Goal: Task Accomplishment & Management: Use online tool/utility

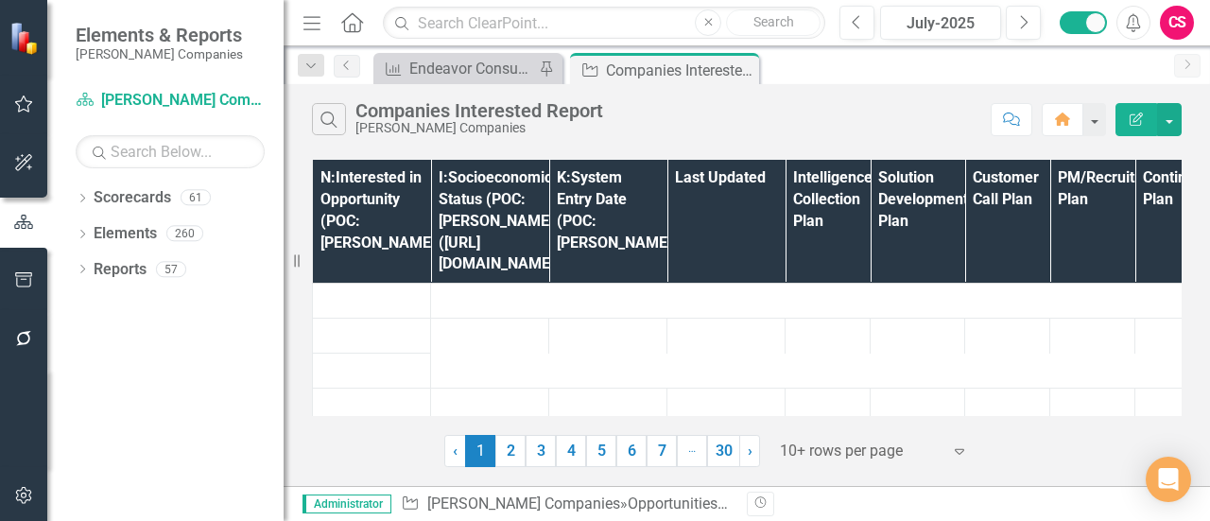
click at [28, 325] on button "button" at bounding box center [24, 340] width 43 height 40
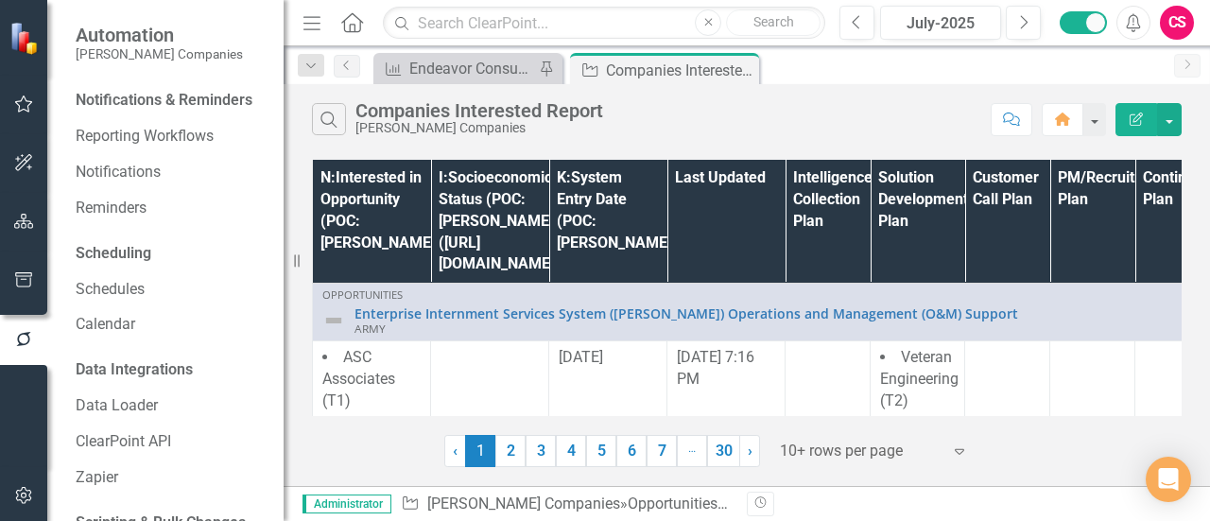
scroll to position [143, 0]
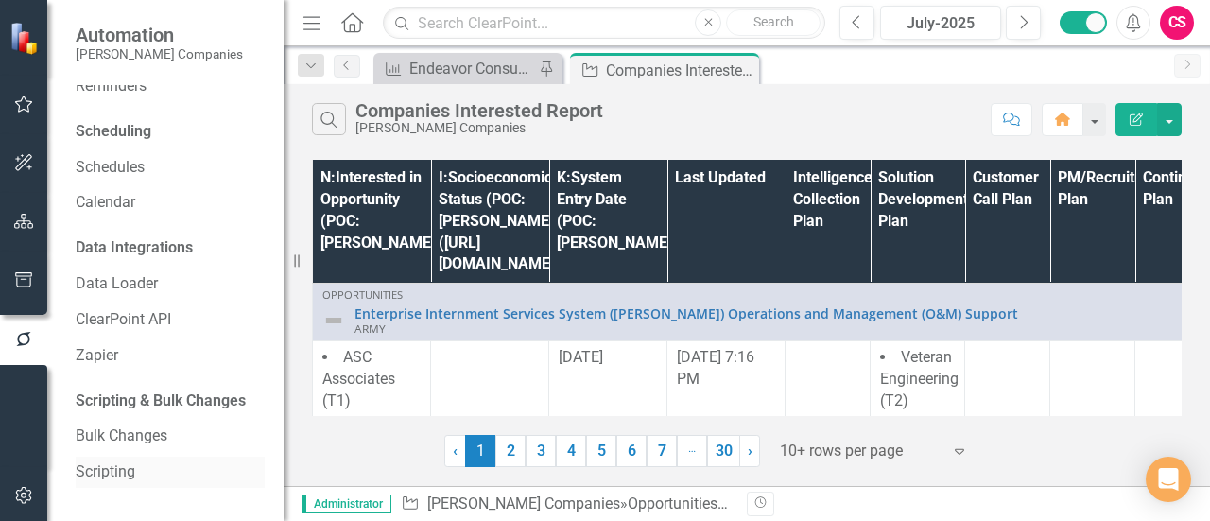
click at [130, 459] on div "Scripting" at bounding box center [170, 472] width 189 height 31
click at [62, 477] on div "Notifications & Reminders Reporting Workflows Notifications Reminders Schedulin…" at bounding box center [165, 303] width 236 height 436
click at [120, 468] on link "Scripting" at bounding box center [170, 472] width 189 height 22
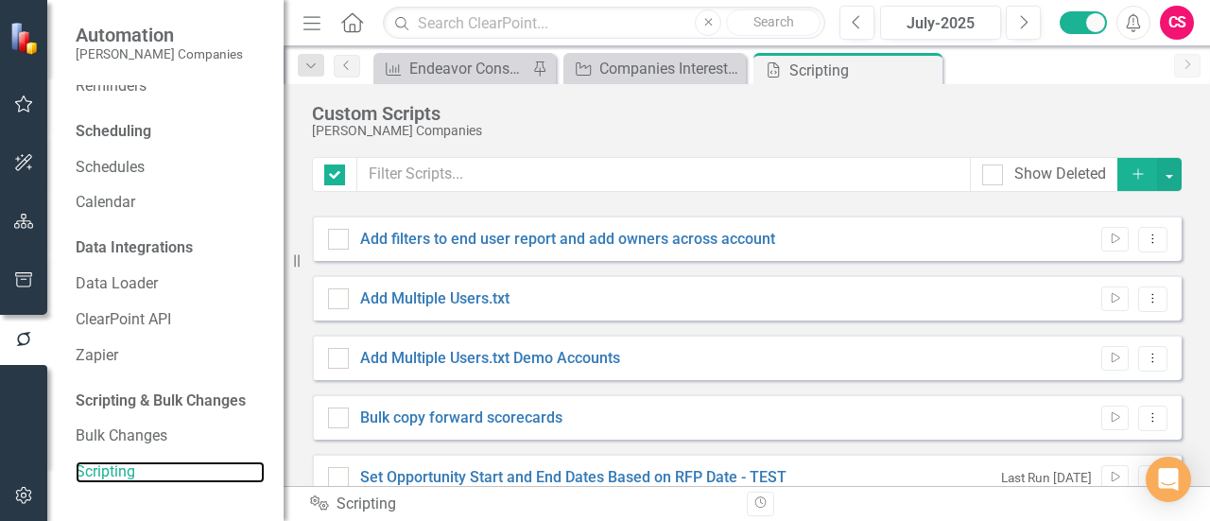
checkbox input "false"
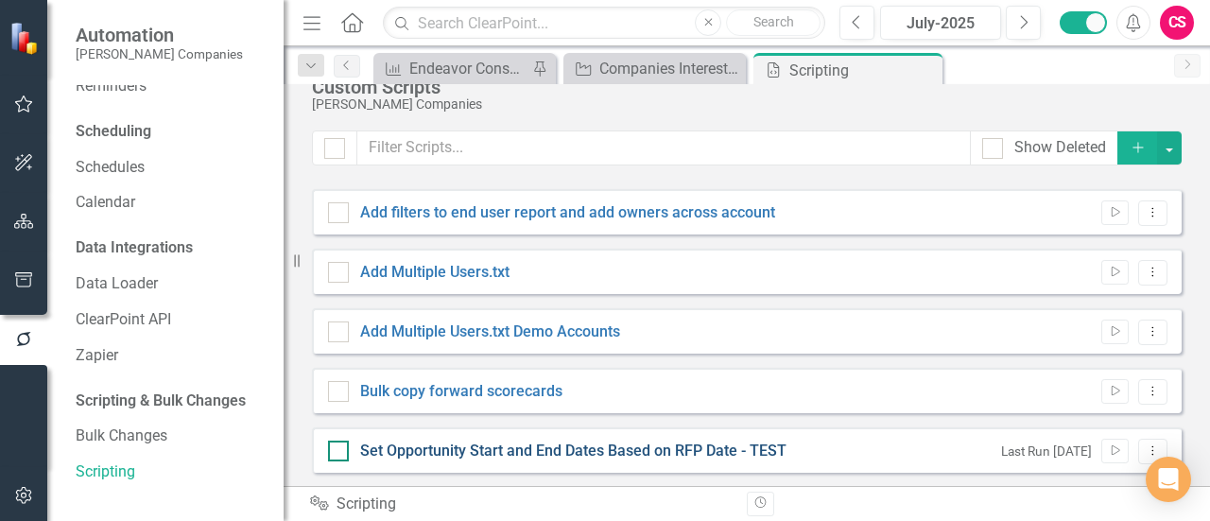
click at [652, 451] on link "Set Opportunity Start and End Dates Based on RFP Date - TEST" at bounding box center [573, 450] width 426 height 18
click at [340, 451] on input "Set Opportunity Start and End Dates Based on RFP Date - TEST" at bounding box center [334, 447] width 12 height 12
checkbox input "true"
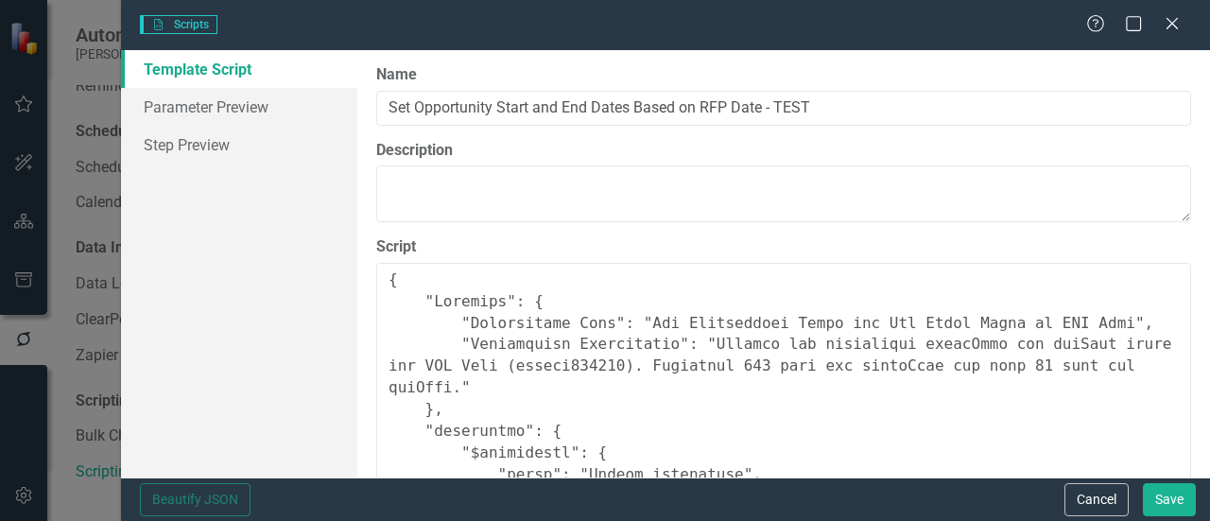
type input "Set Opportunity Start and End Dates Based on RFP Date - TEST"
type textarea "{ "Comments": { "Recommended Name": "Set Opportunity Start and End Dates Based …"
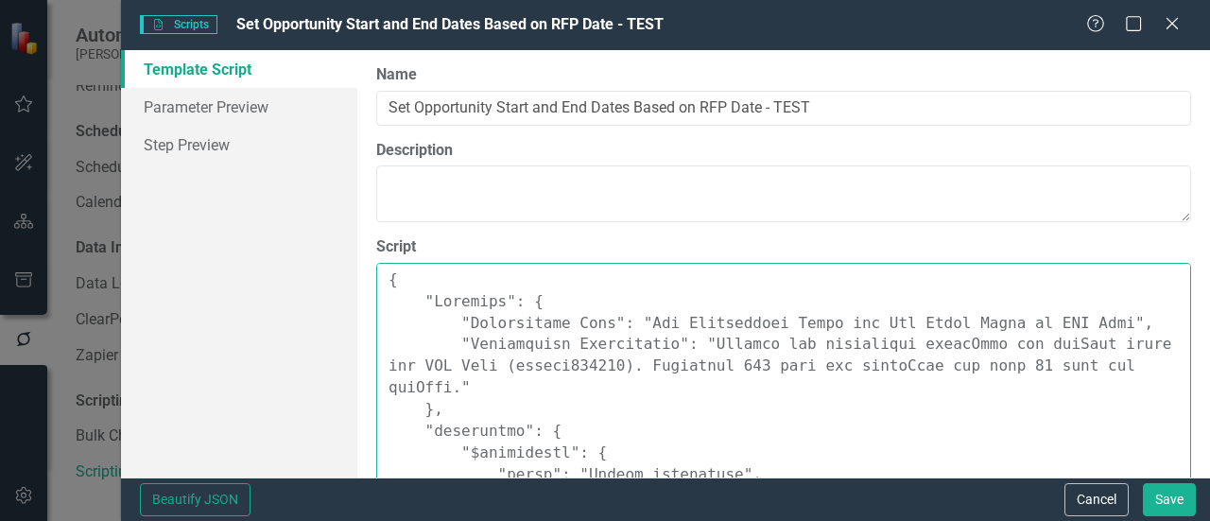
click at [664, 334] on textarea "Script" at bounding box center [783, 405] width 815 height 284
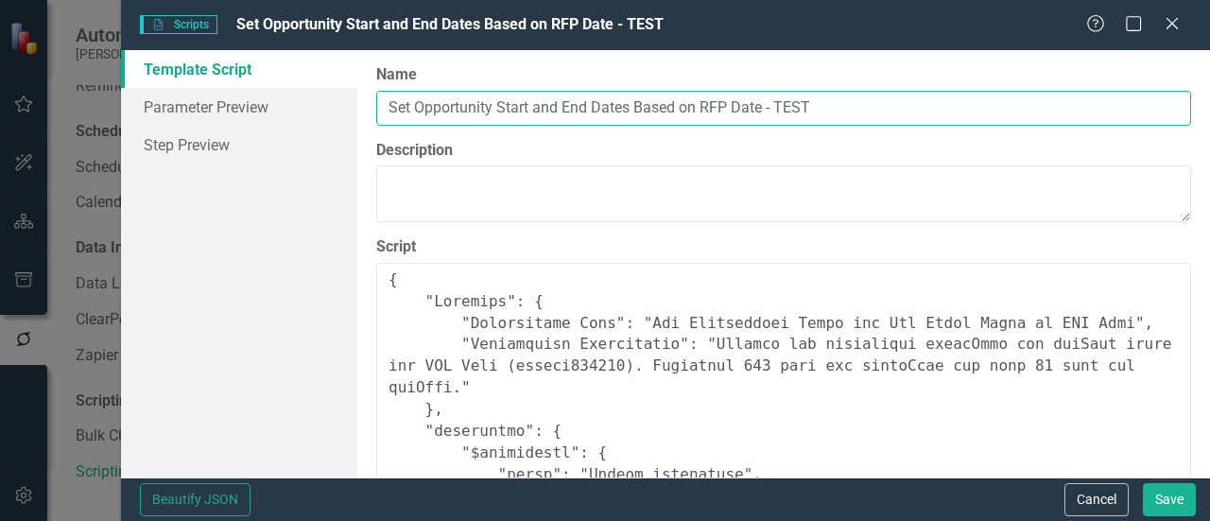
click at [670, 104] on input "Set Opportunity Start and End Dates Based on RFP Date - TEST" at bounding box center [783, 108] width 815 height 35
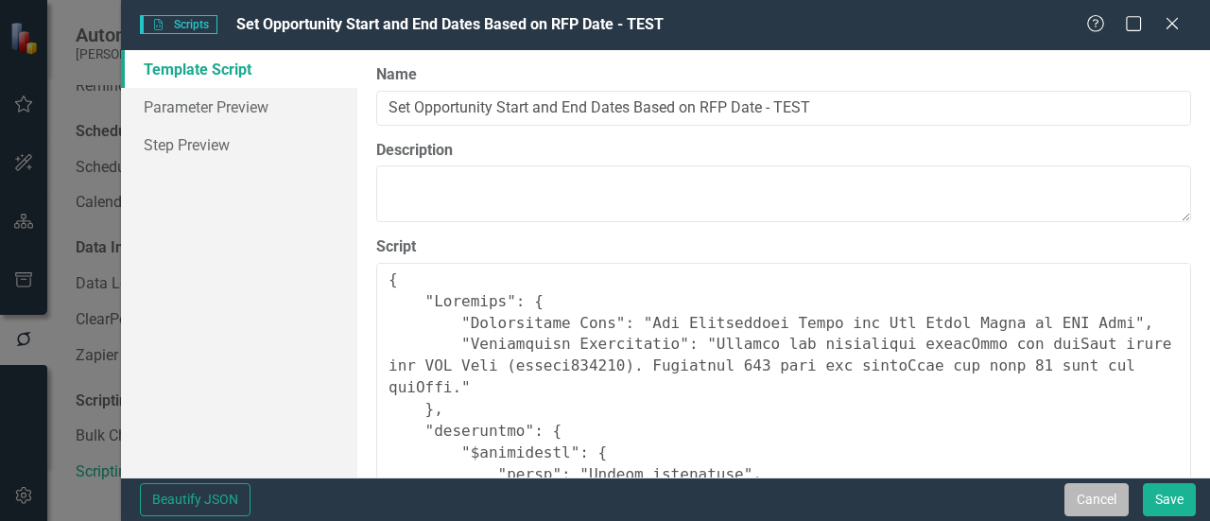
click at [1084, 506] on button "Cancel" at bounding box center [1096, 499] width 64 height 33
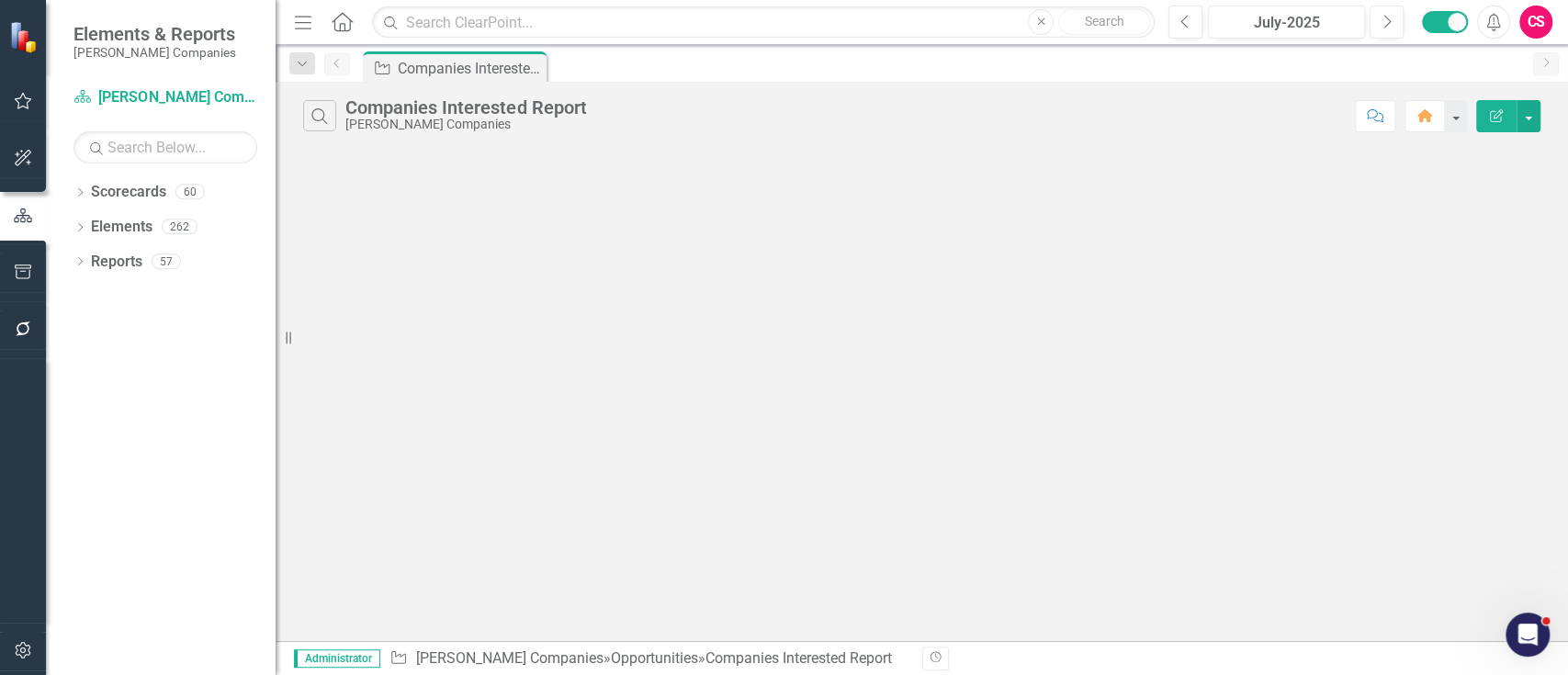
click at [16, 320] on button "button" at bounding box center [23, 330] width 42 height 39
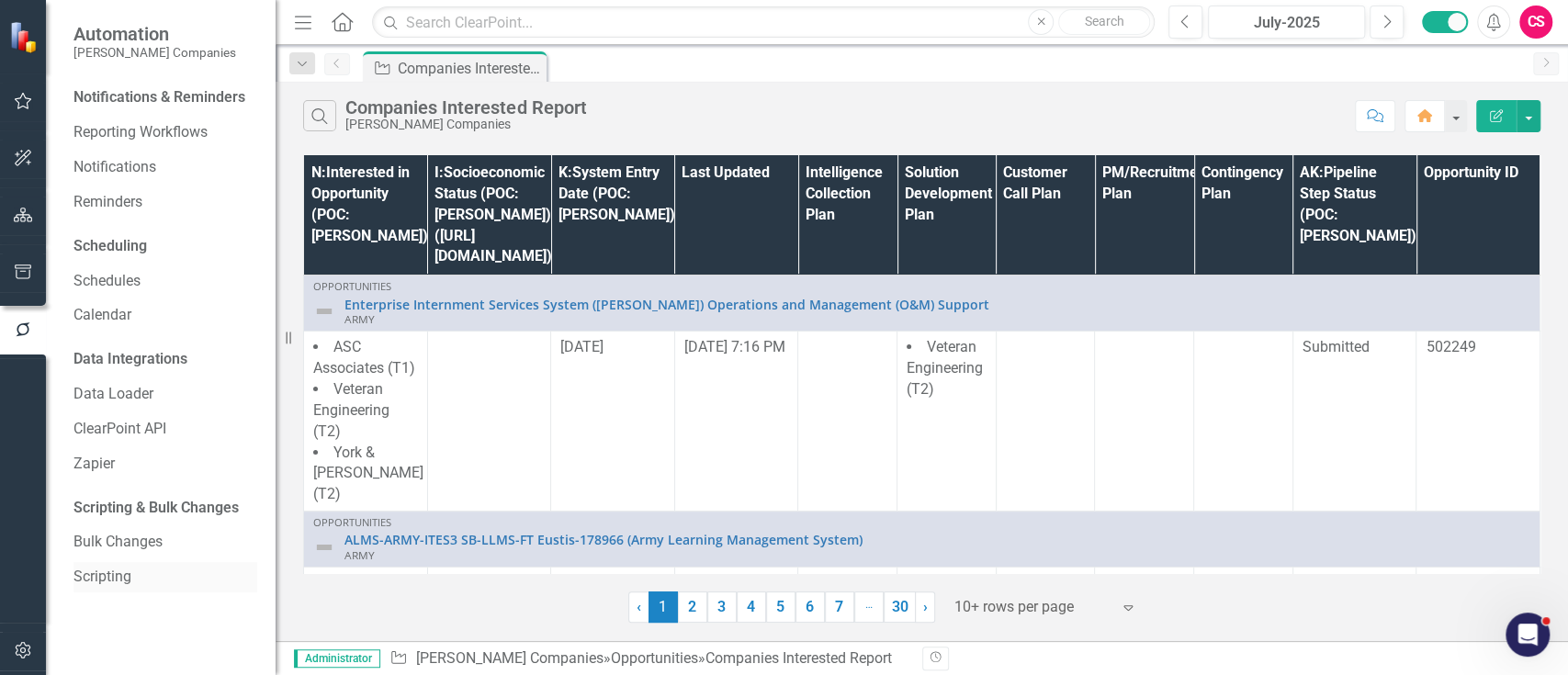
click at [133, 580] on link "Scripting" at bounding box center [165, 577] width 184 height 21
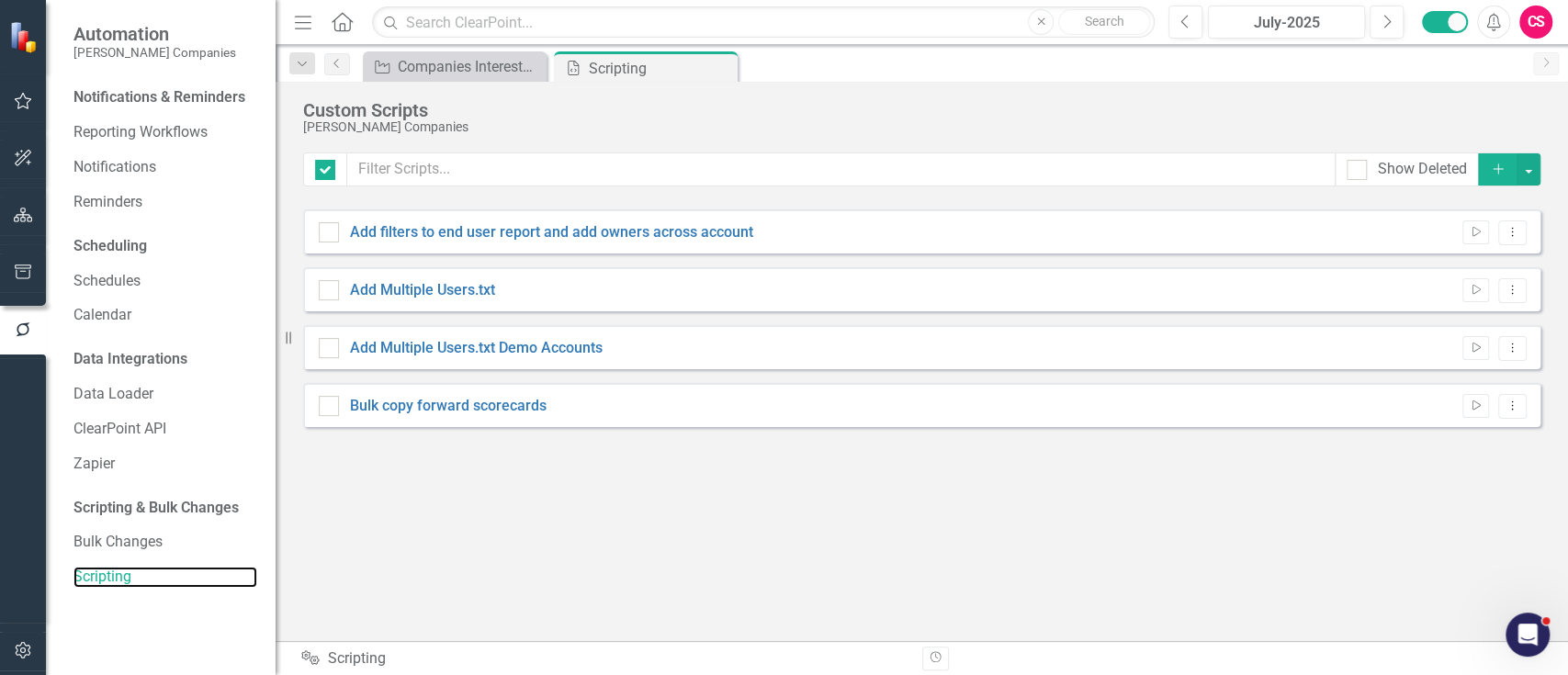
checkbox input "false"
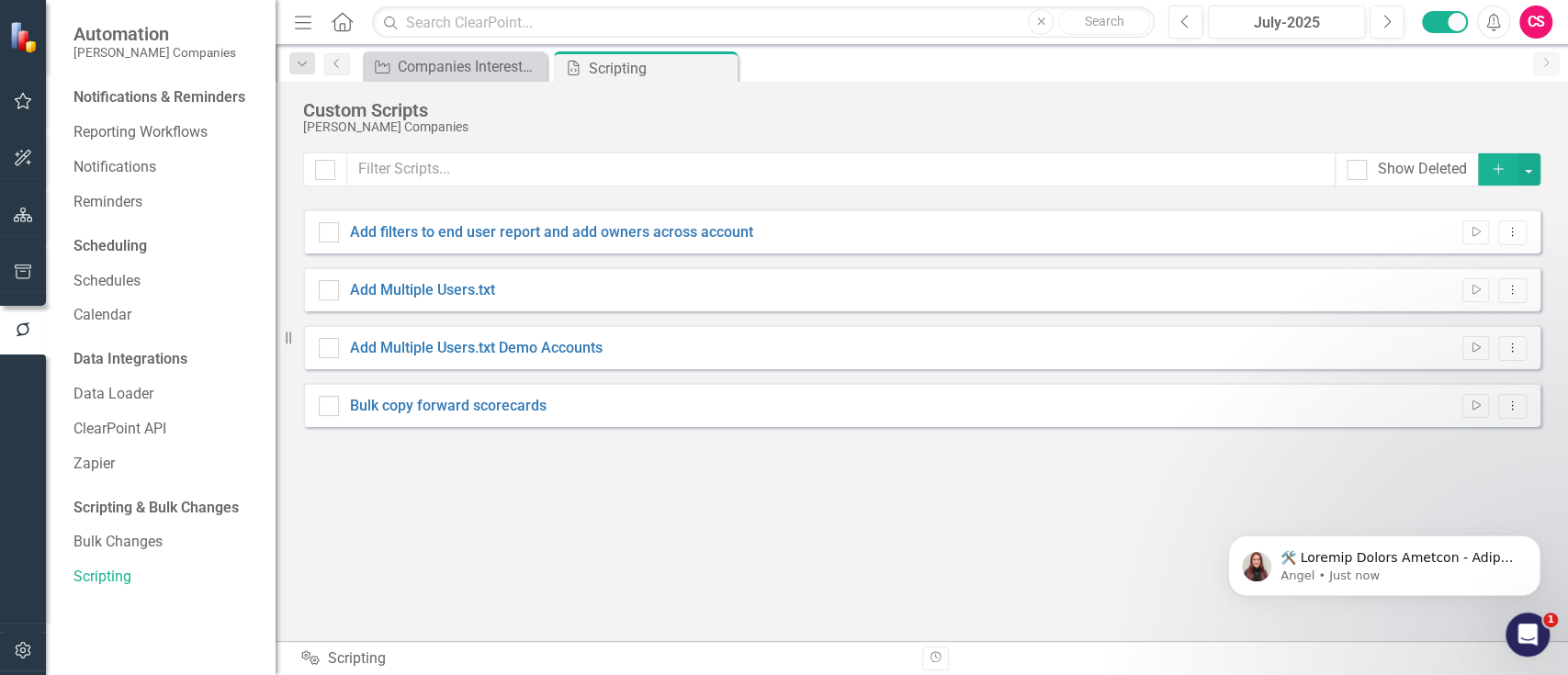
click at [1489, 155] on button "Add" at bounding box center [1498, 169] width 41 height 32
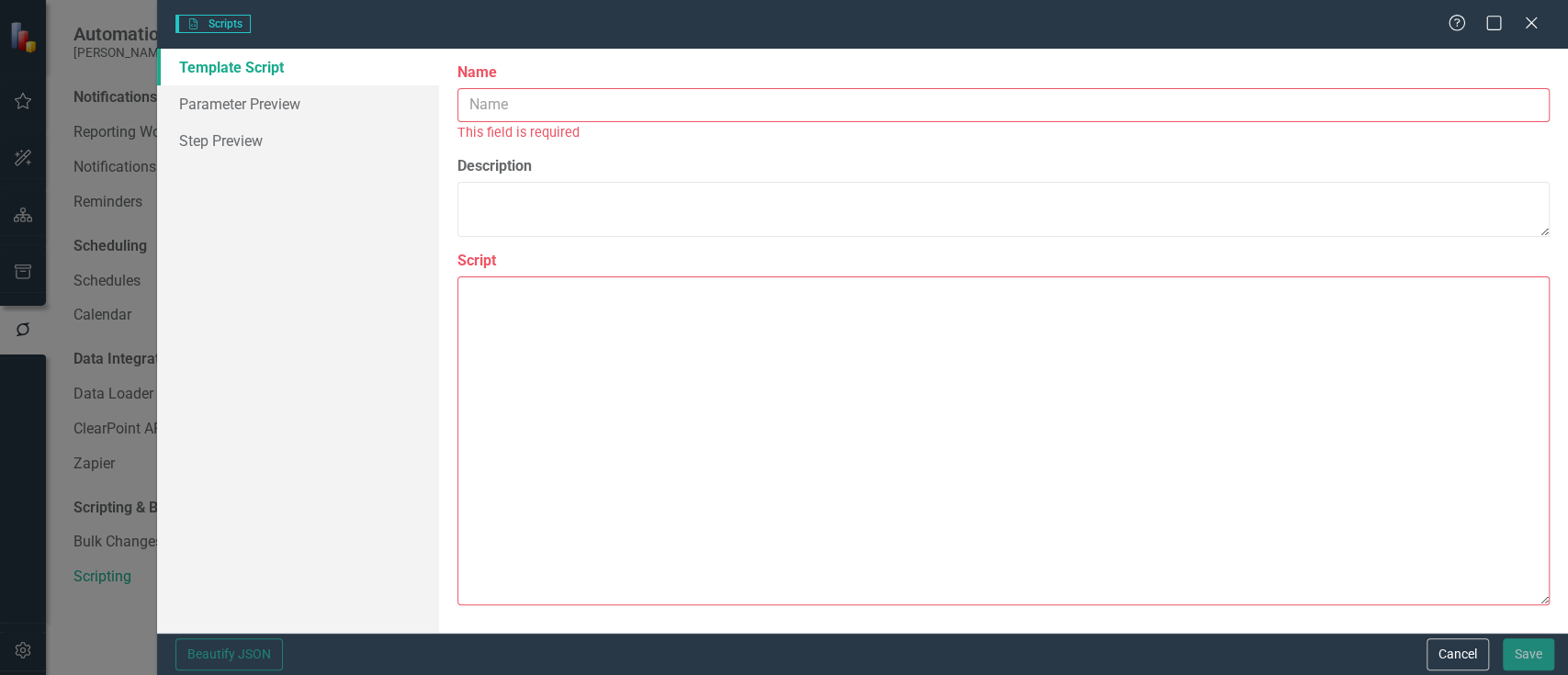
click at [854, 110] on input "Name" at bounding box center [1004, 105] width 1092 height 34
click at [845, 451] on textarea "Script" at bounding box center [1004, 441] width 1092 height 329
paste textarea "Set Opportunity Start and End Dates Based on RFP Date - TEST"
type textarea "Set Opportunity Start and End Dates Based on RFP Date - TEST"
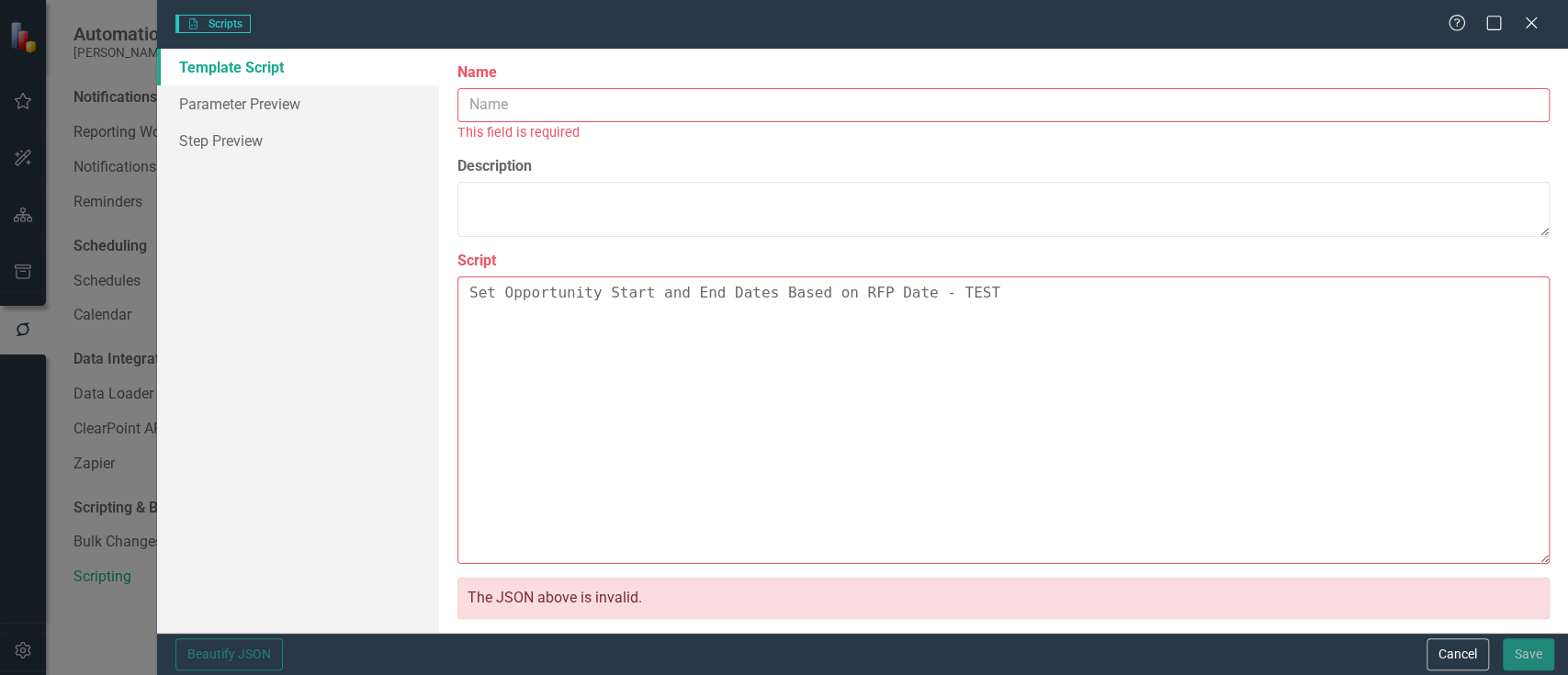
click at [836, 291] on textarea "Set Opportunity Start and End Dates Based on RFP Date - TEST" at bounding box center [1004, 421] width 1092 height 288
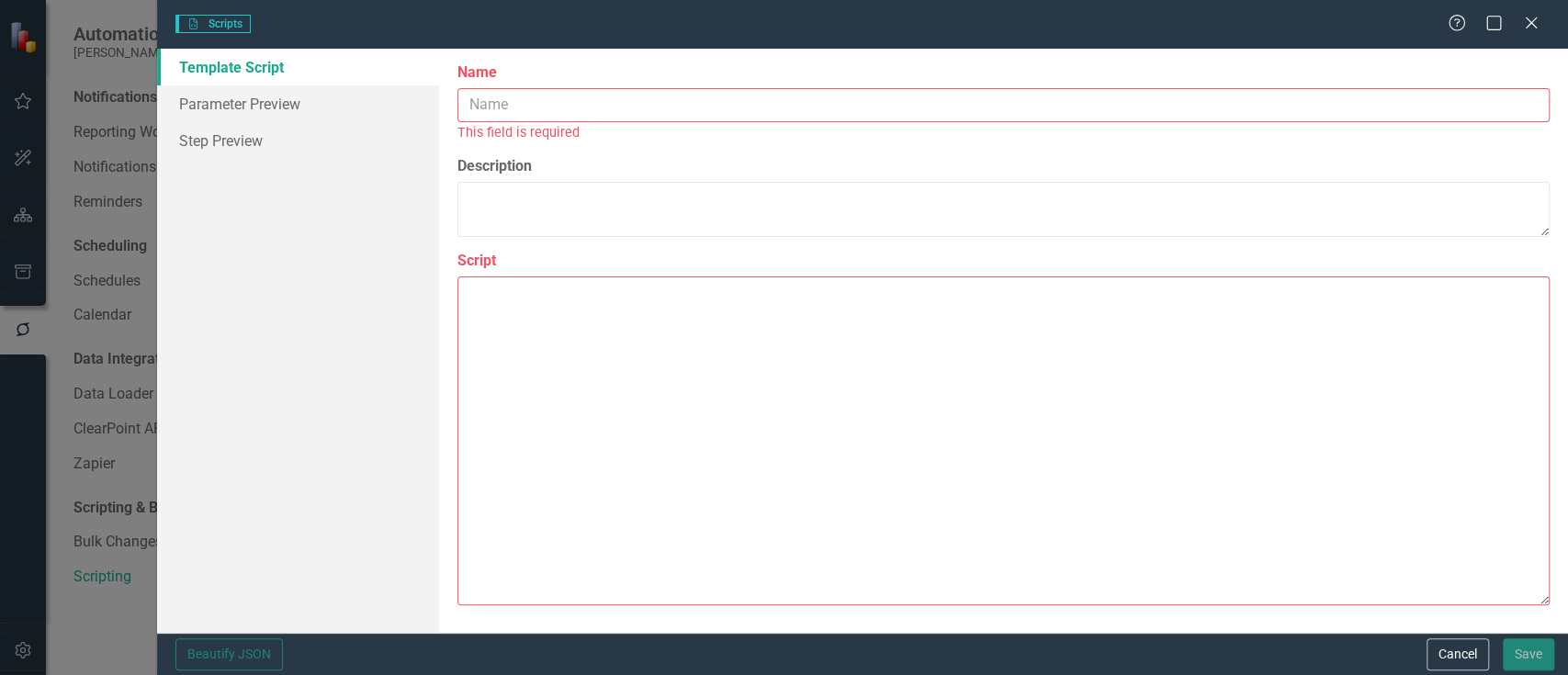
click at [837, 107] on input "Name" at bounding box center [1004, 105] width 1092 height 34
paste input "Set Opportunity Start and End Dates Based on RFP Date - TEST"
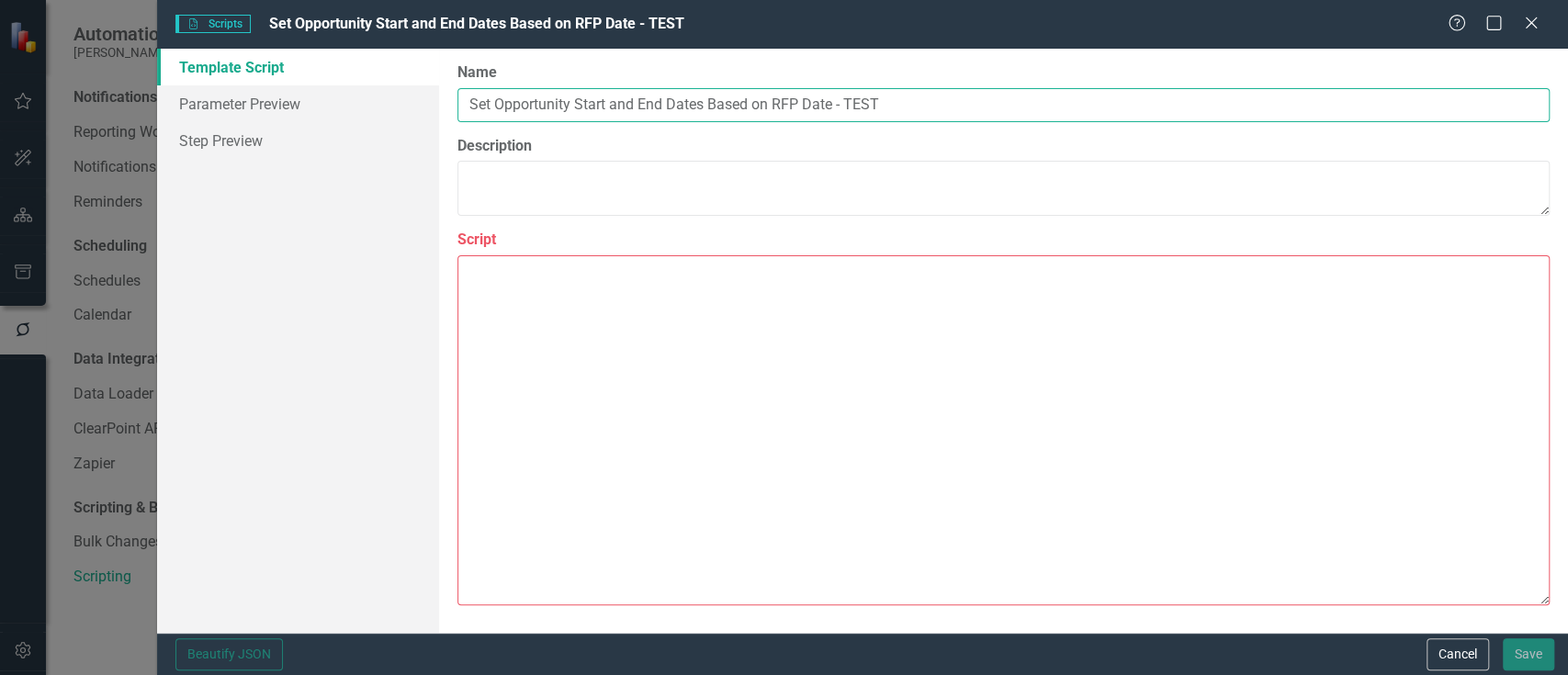
type input "Set Opportunity Start and End Dates Based on RFP Date - TEST"
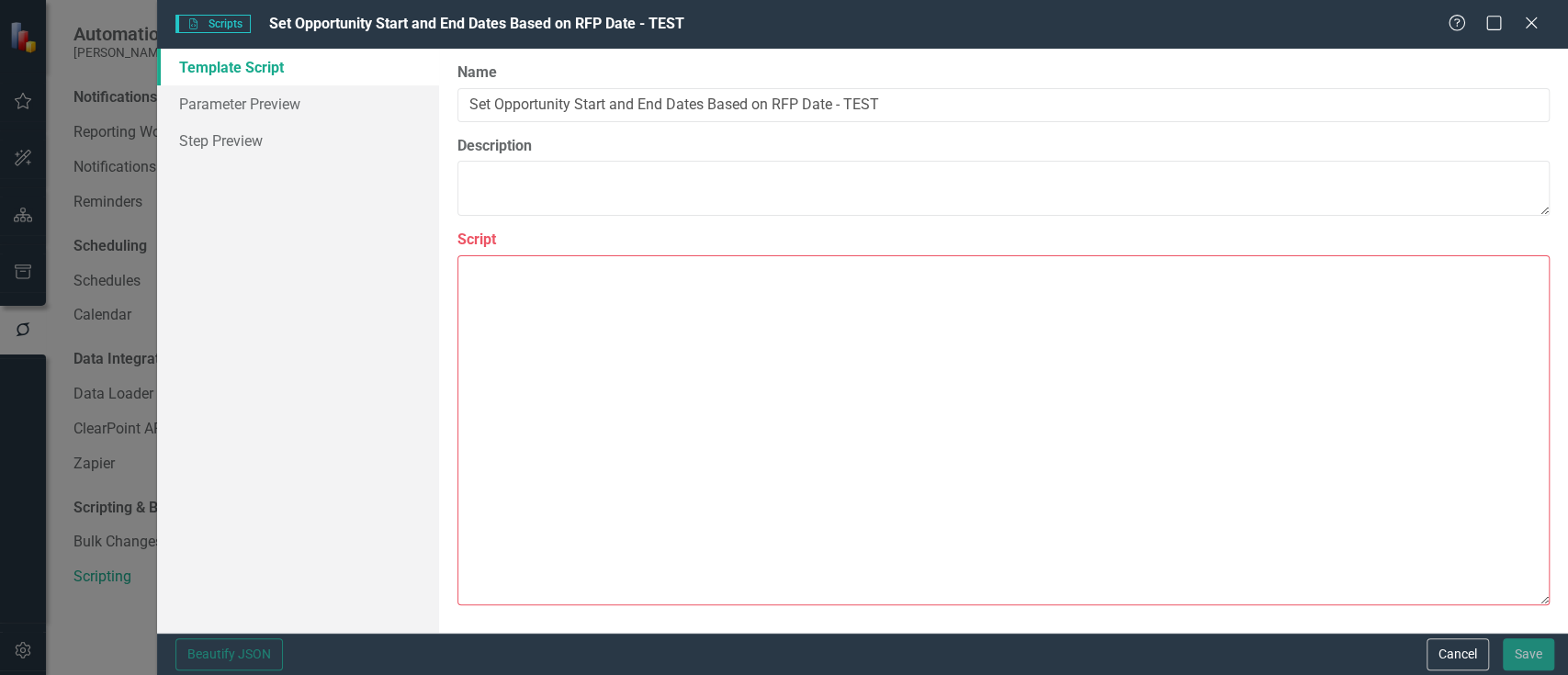
click at [867, 371] on textarea "Script" at bounding box center [1004, 430] width 1092 height 350
paste textarea "{ "Comments": { "Recommended Name": "Set Opportunity Start and End Dates Based …"
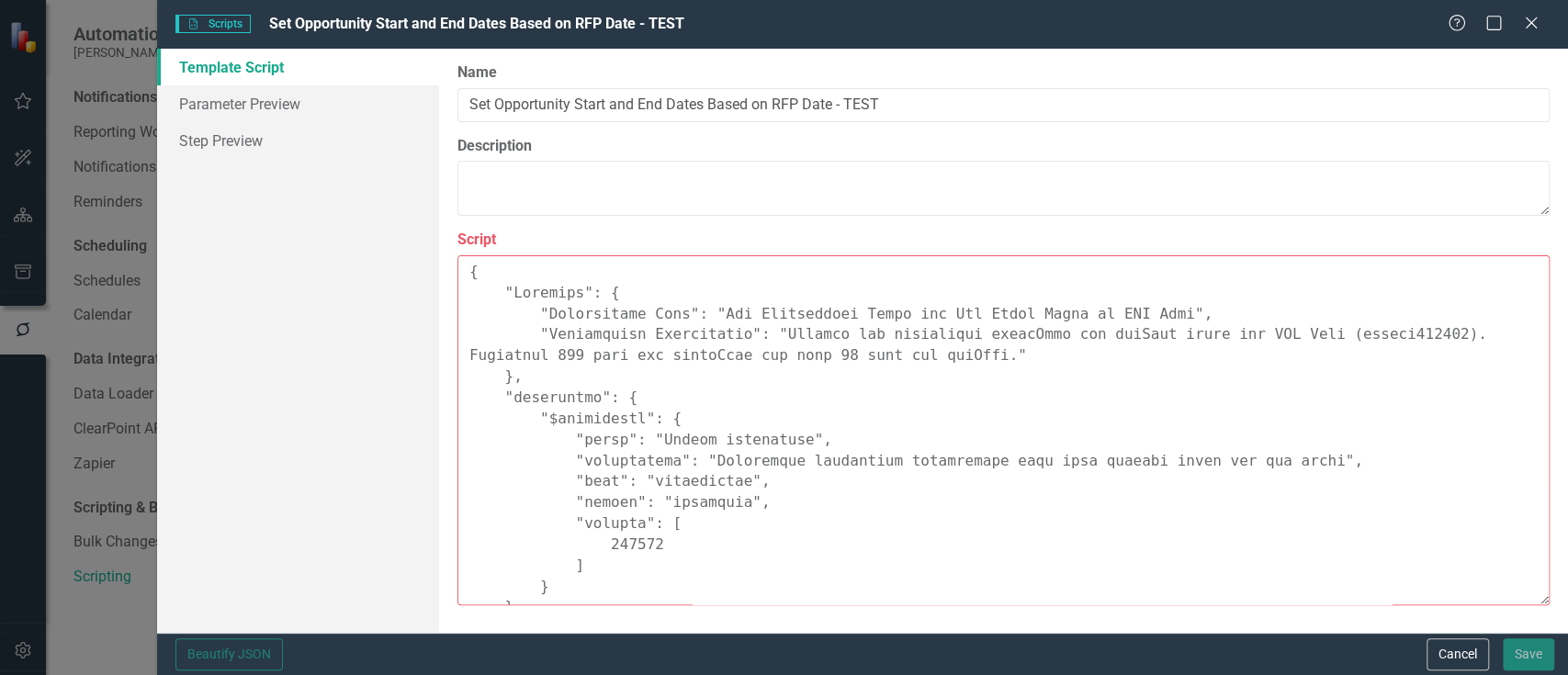
scroll to position [1585, 0]
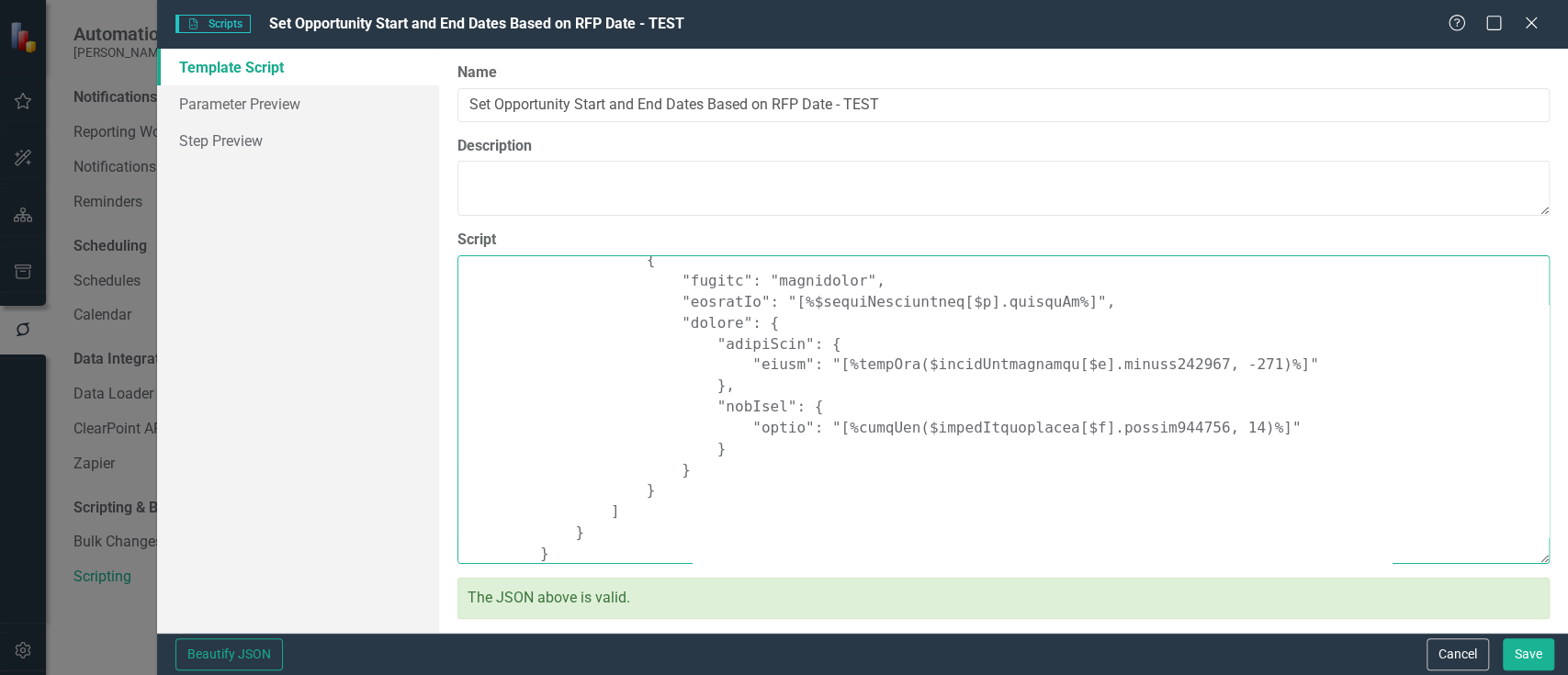
type textarea "{ "Comments": { "Recommended Name": "Set Opportunity Start and End Dates Based …"
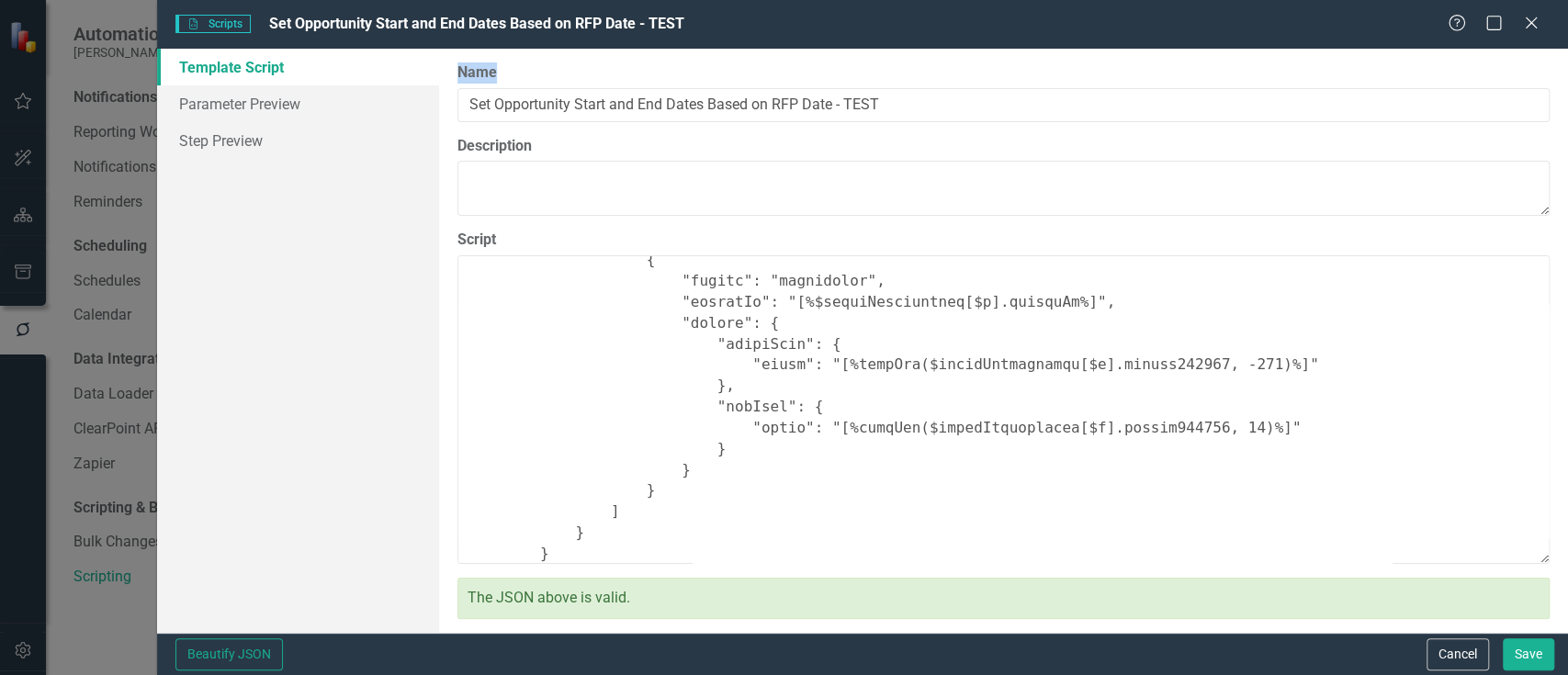
drag, startPoint x: 1113, startPoint y: 83, endPoint x: 1109, endPoint y: 104, distance: 21.4
click at [1109, 104] on div "Name Set Opportunity Start and End Dates Based on RFP Date - TEST" at bounding box center [1004, 91] width 1092 height 59
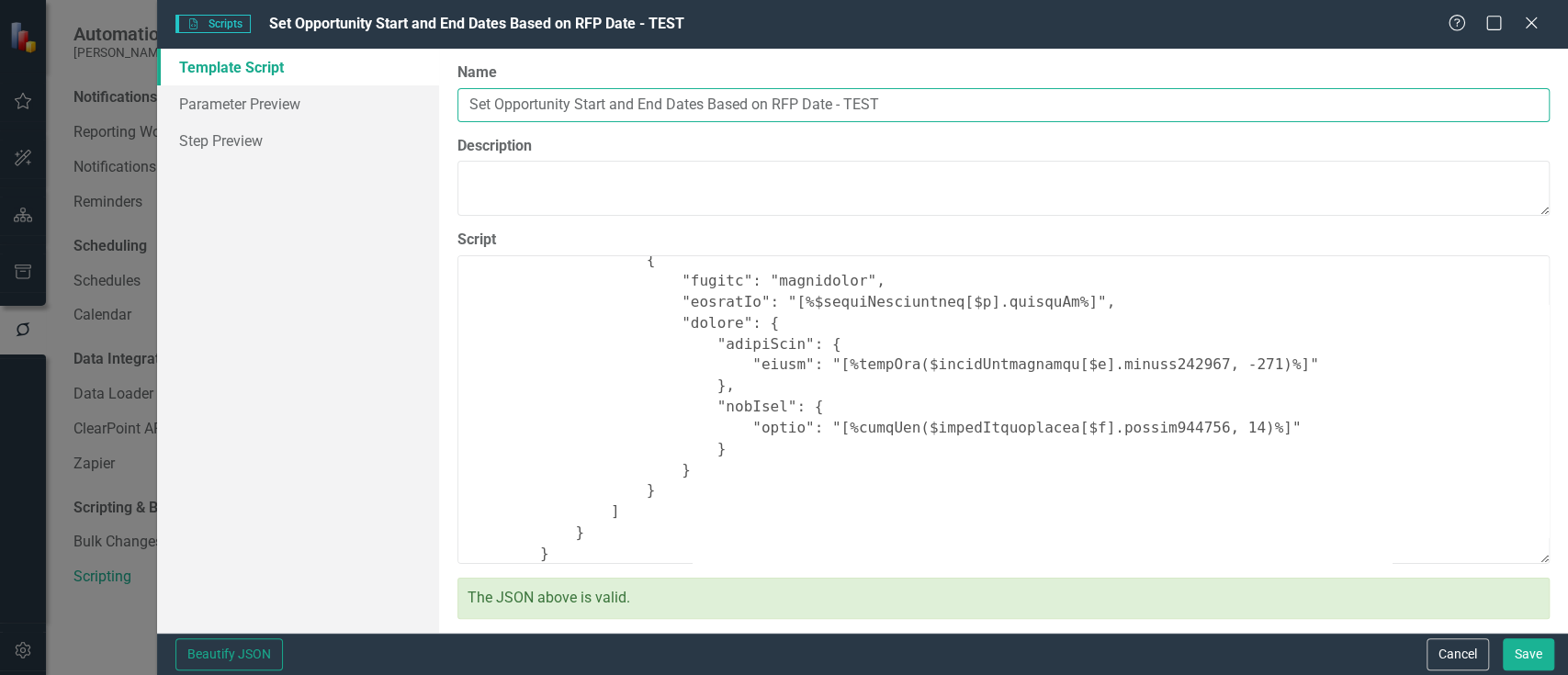
click at [1109, 104] on input "Set Opportunity Start and End Dates Based on RFP Date - TEST" at bounding box center [1004, 105] width 1092 height 34
type input "Set Opportunity Start and End Dates Based on RFP Date - TEST DO NOT RUN"
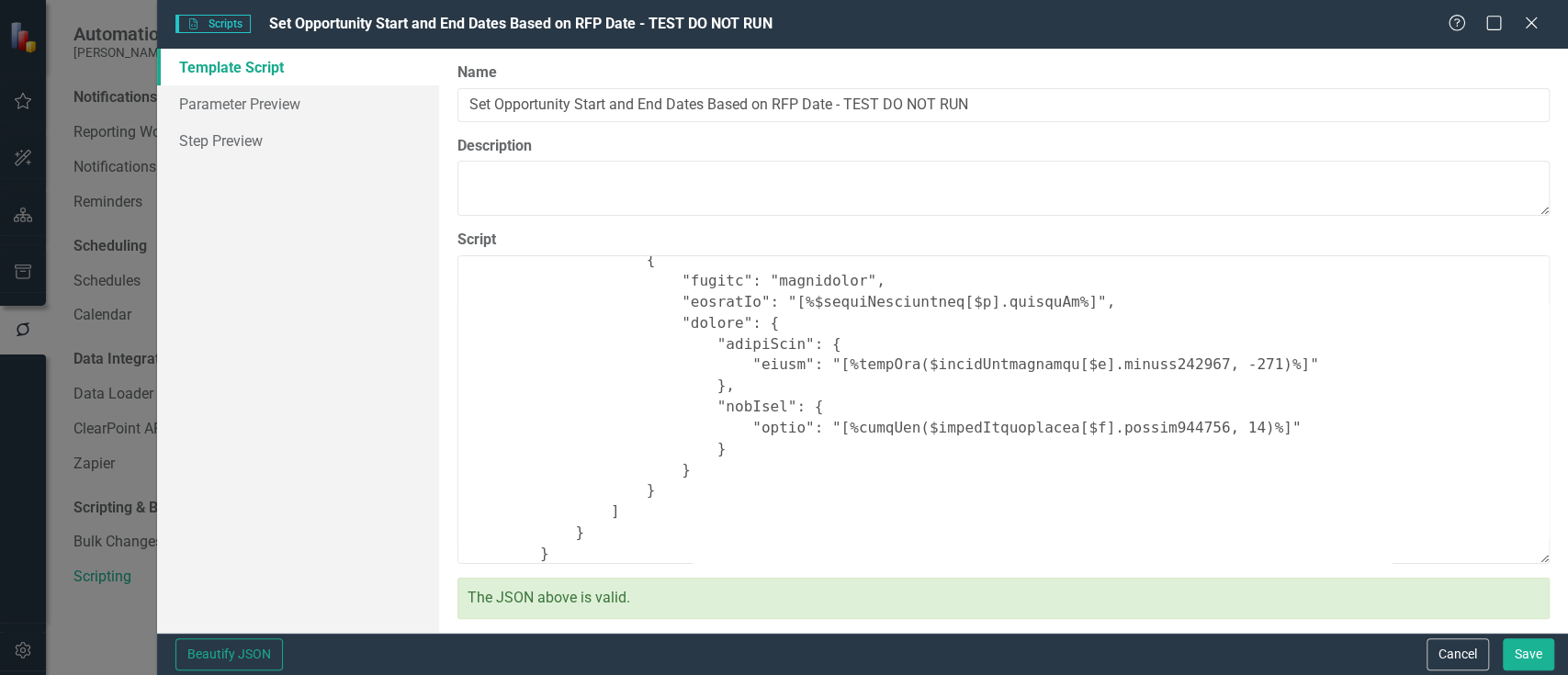
click at [1536, 632] on div "Beautify JSON Cancel Save" at bounding box center [863, 653] width 1411 height 42
click at [1538, 642] on button "Save" at bounding box center [1528, 654] width 51 height 32
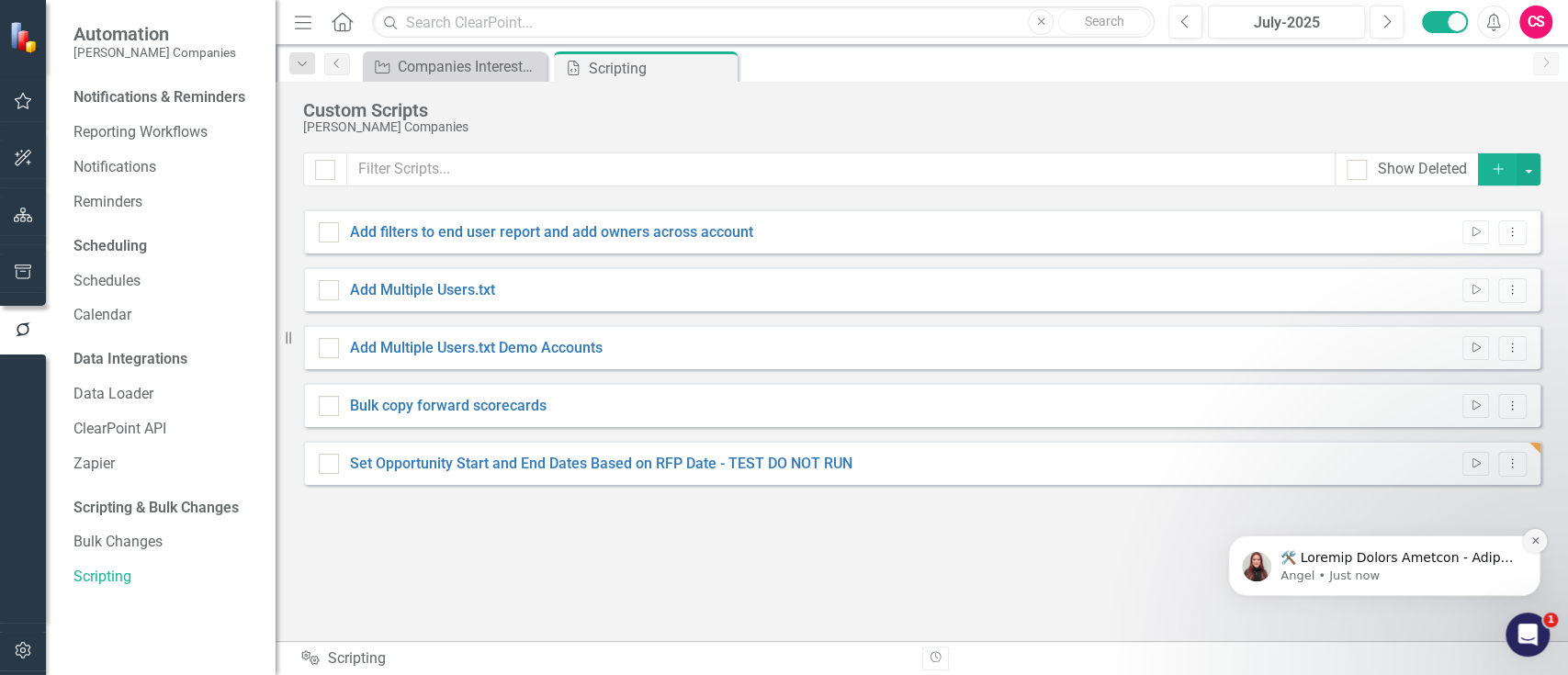
click at [1536, 539] on icon "Dismiss notification" at bounding box center [1535, 540] width 10 height 10
